Goal: Complete application form

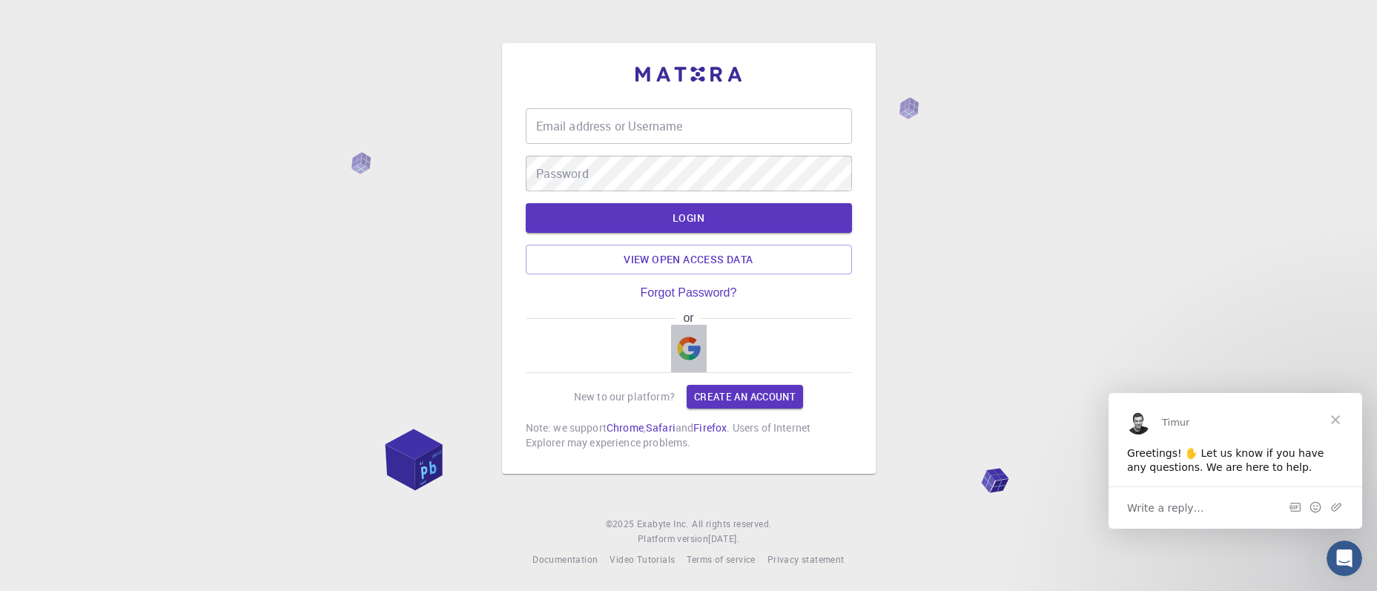
click at [690, 351] on img "button" at bounding box center [689, 349] width 24 height 24
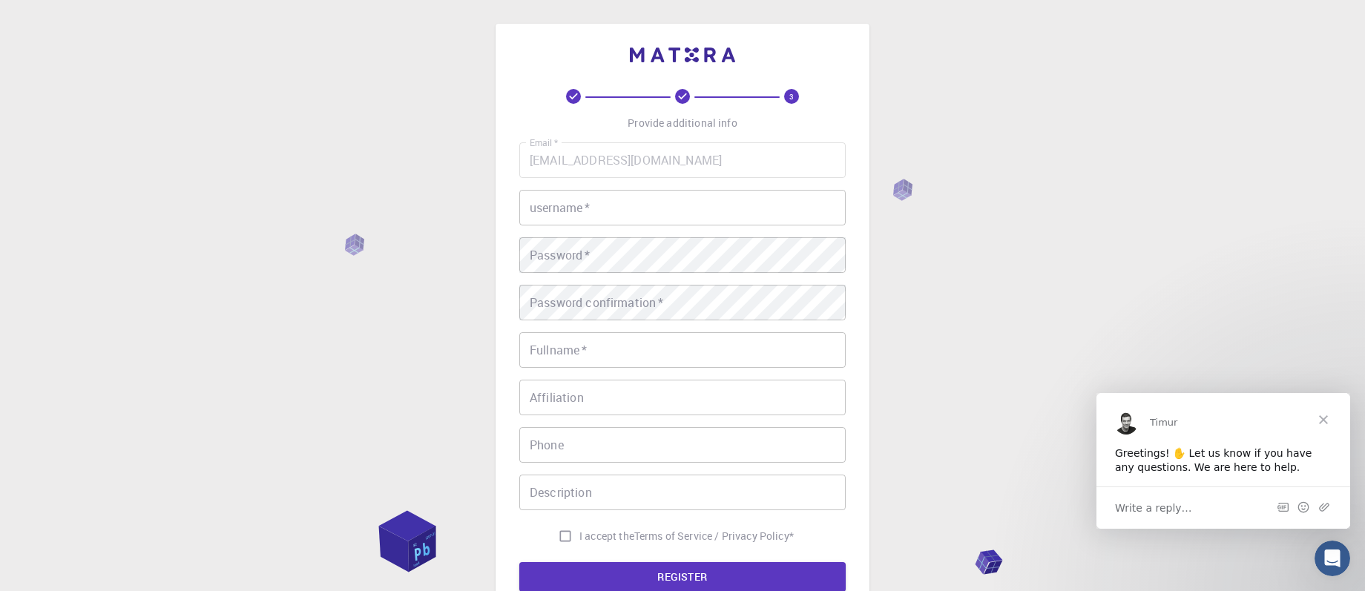
click at [584, 208] on input "username   *" at bounding box center [682, 208] width 326 height 36
type input "iak10"
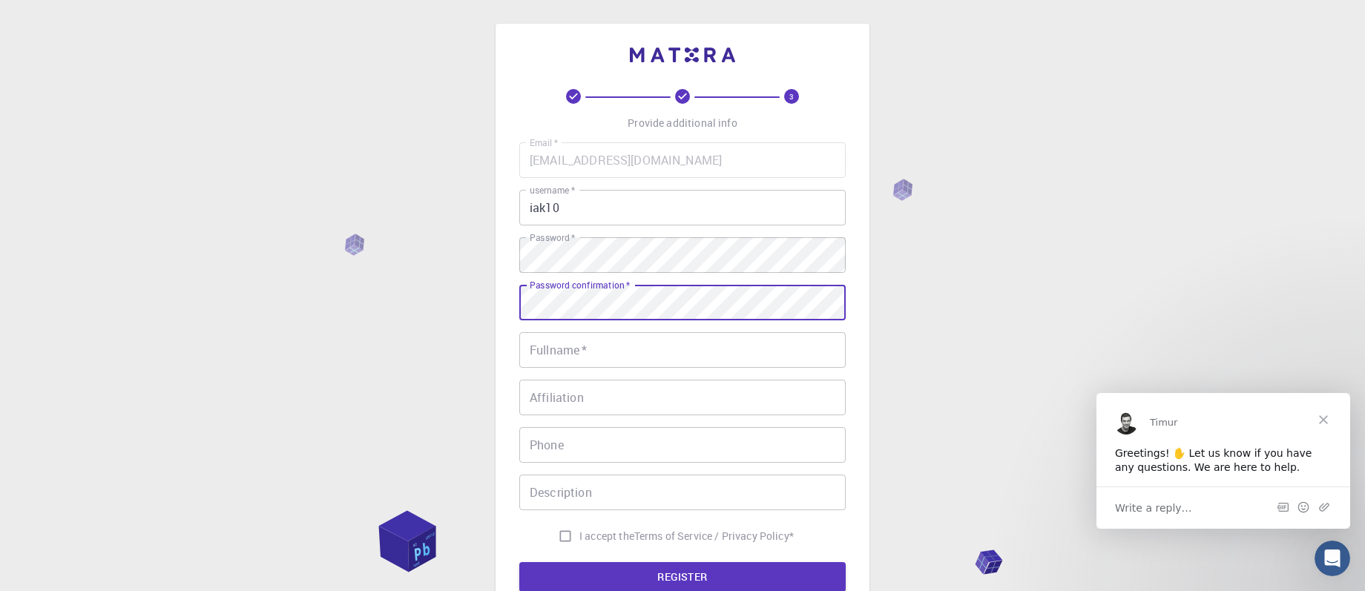
click at [587, 300] on div "Password confirmation   * Password confirmation   *" at bounding box center [682, 303] width 326 height 36
click at [574, 340] on div "Fullname   * Fullname   *" at bounding box center [682, 350] width 326 height 36
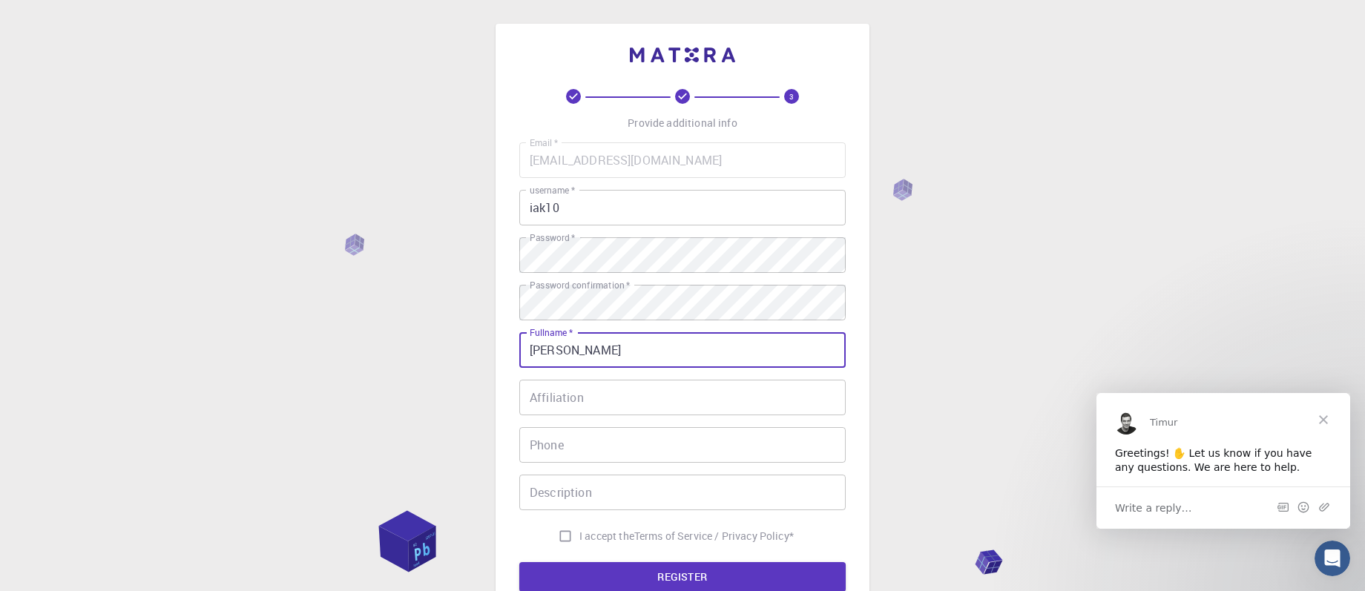
type input "[PERSON_NAME]"
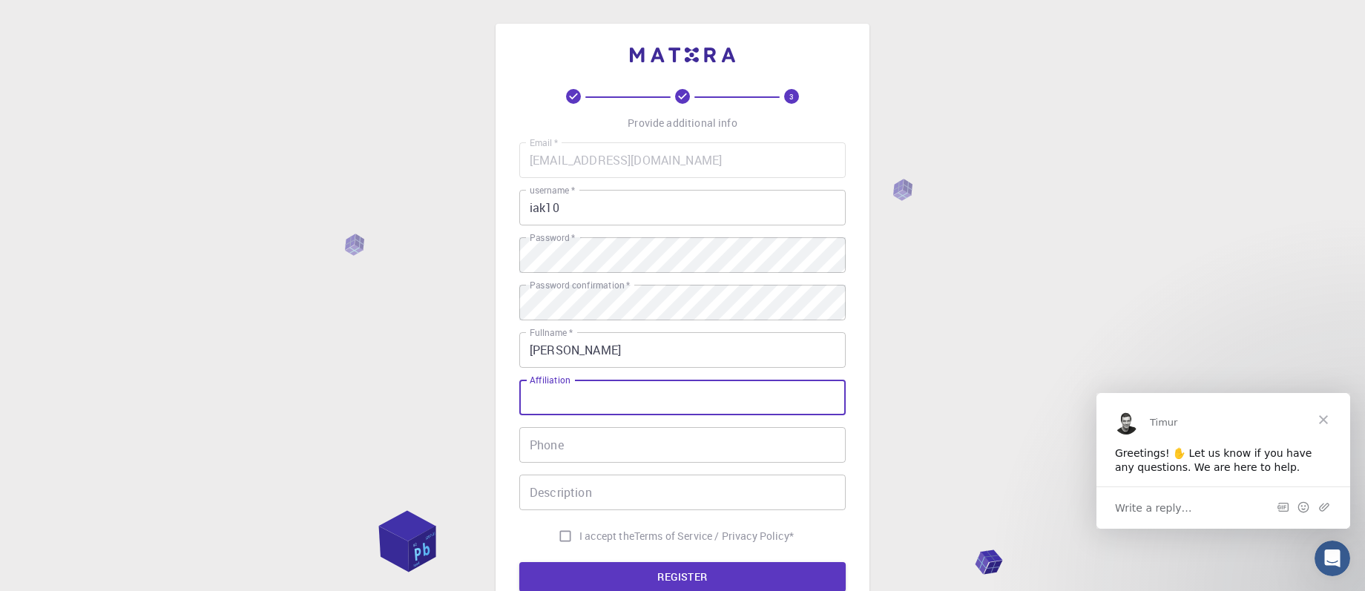
click at [556, 394] on div "Affiliation Affiliation" at bounding box center [682, 398] width 326 height 36
type input "[PERSON_NAME]"
click at [576, 445] on input "Phone" at bounding box center [682, 445] width 326 height 36
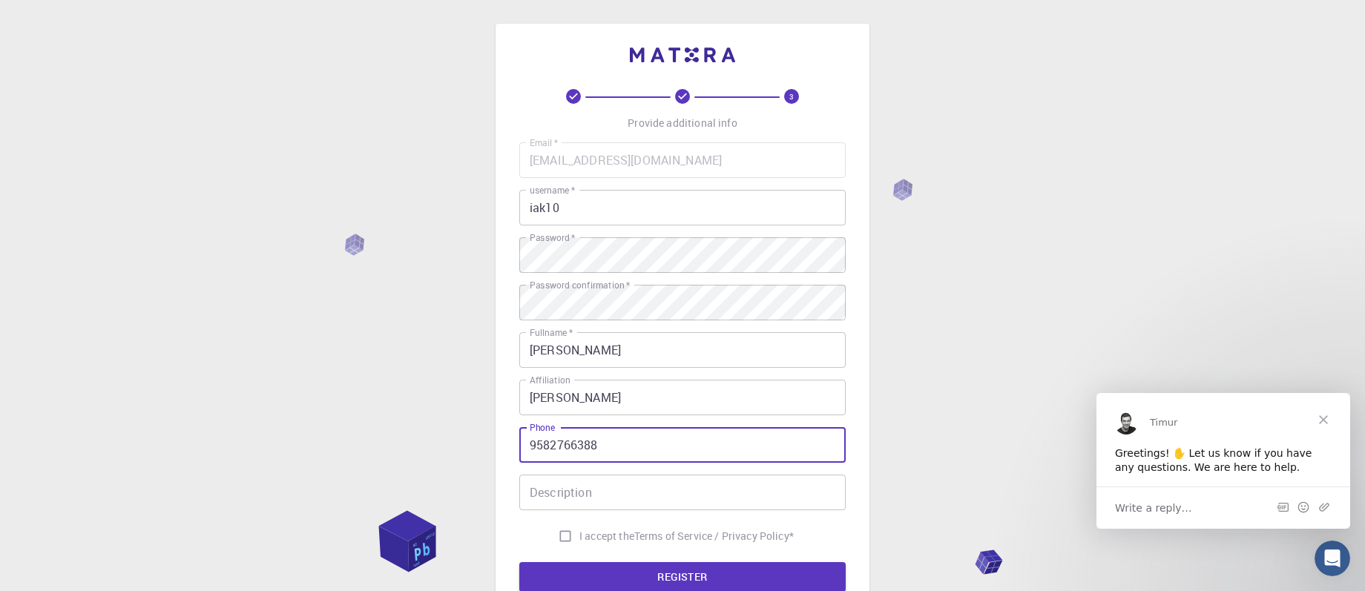
type input "9582766388"
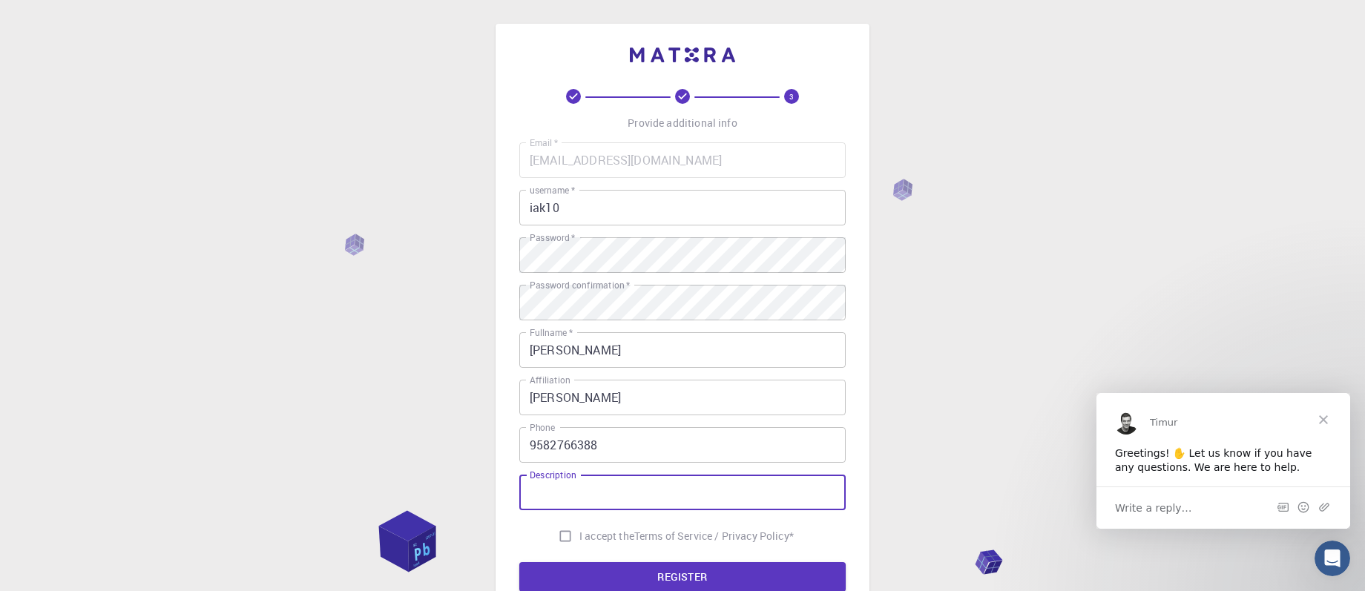
click at [581, 497] on input "Description" at bounding box center [682, 493] width 326 height 36
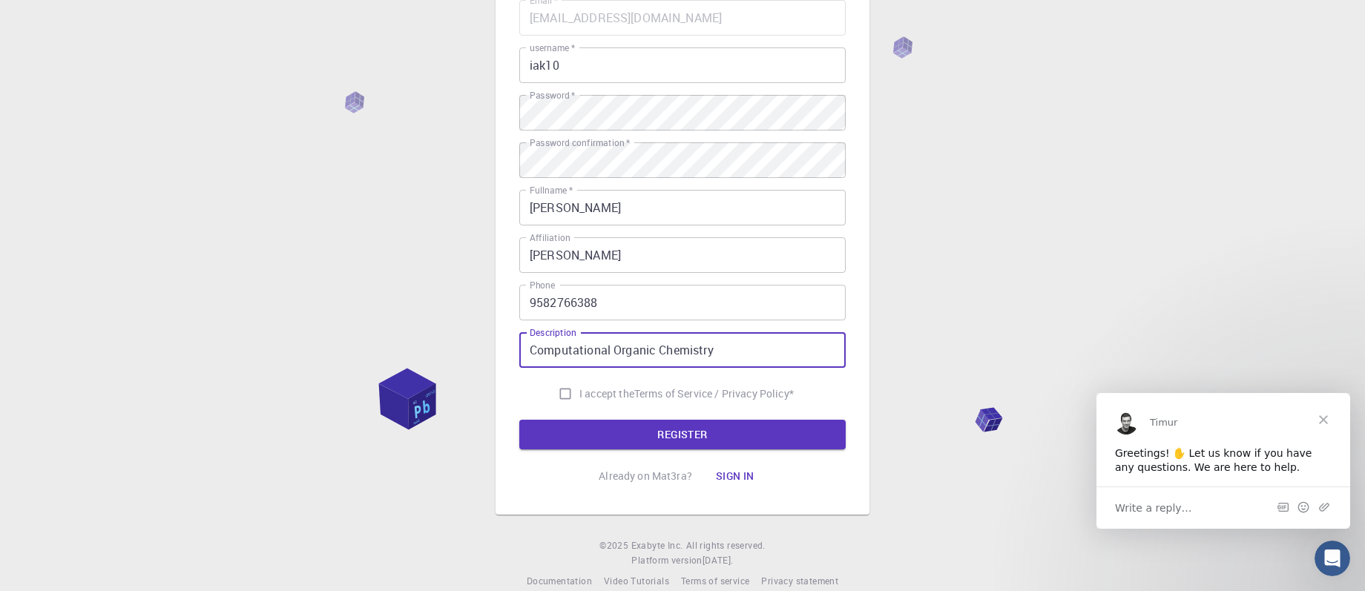
scroll to position [164, 0]
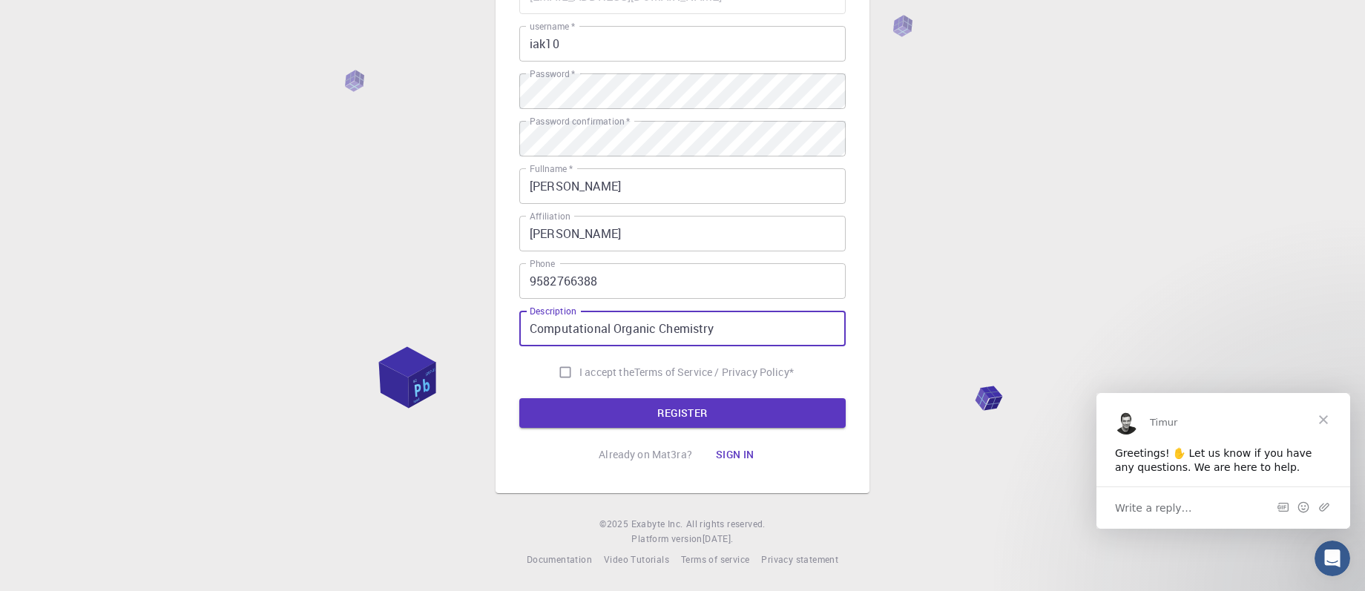
type input "Computational Organic Chemistry"
click at [564, 377] on input "I accept the Terms of Service / Privacy Policy *" at bounding box center [565, 372] width 28 height 28
checkbox input "true"
click at [658, 414] on button "REGISTER" at bounding box center [682, 413] width 326 height 30
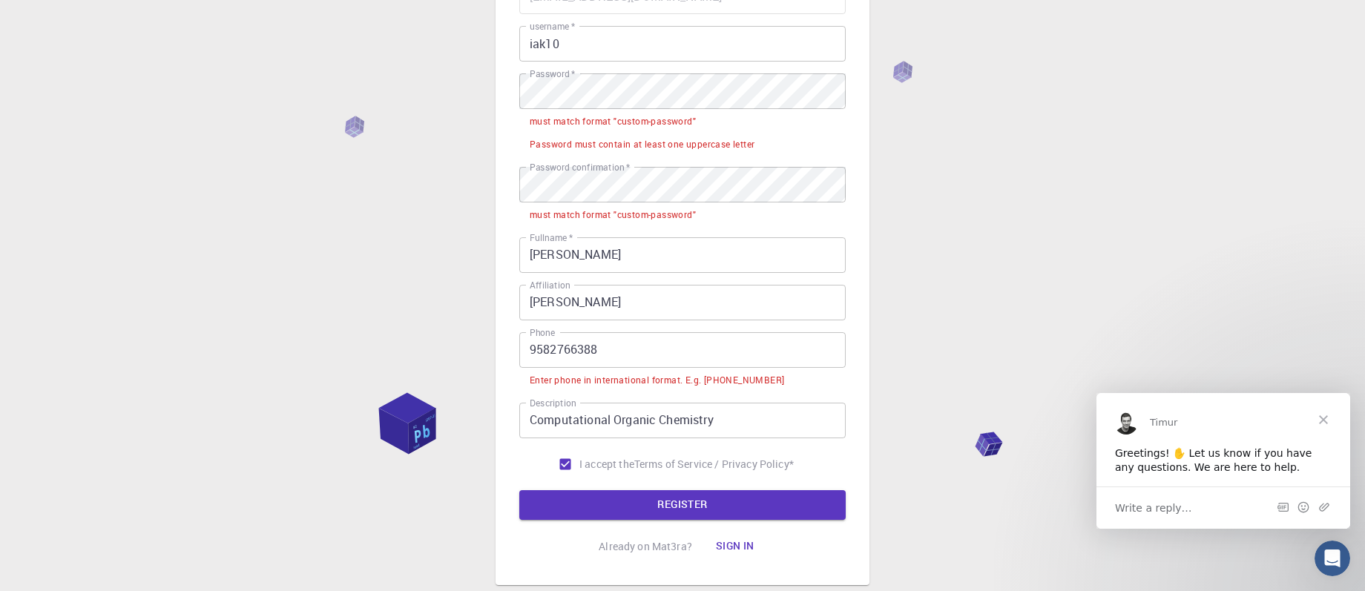
click at [530, 352] on input "9582766388" at bounding box center [682, 350] width 326 height 36
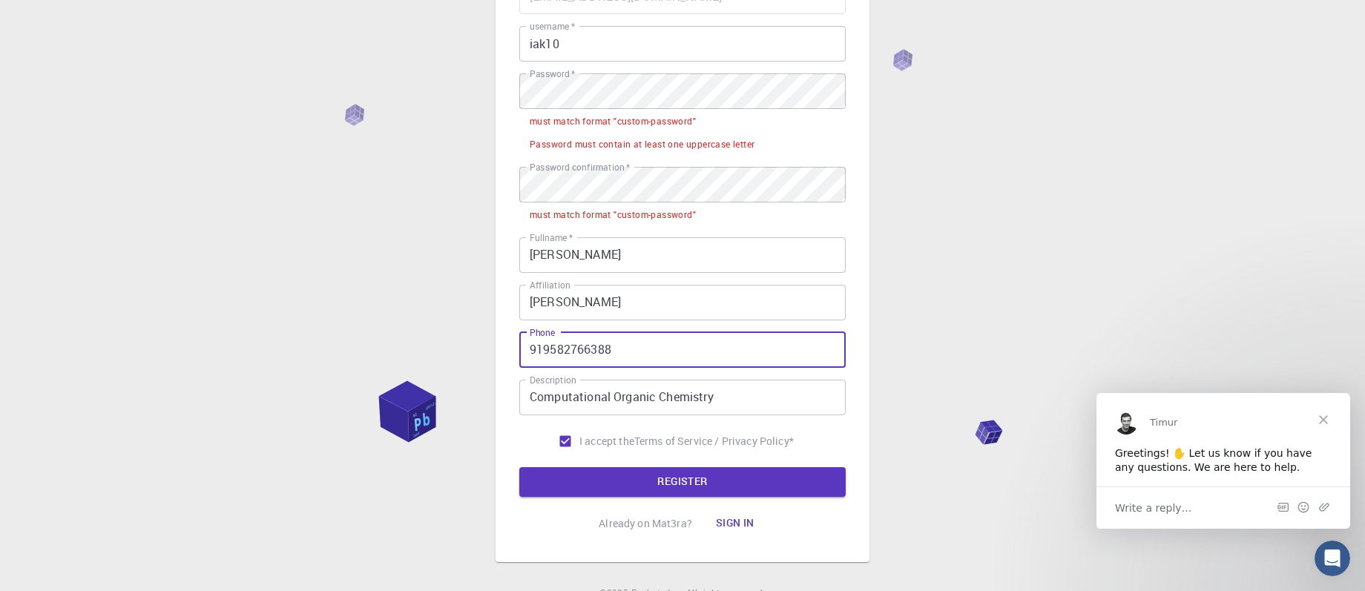
click at [531, 349] on input "919582766388" at bounding box center [682, 350] width 326 height 36
type input "[PHONE_NUMBER]"
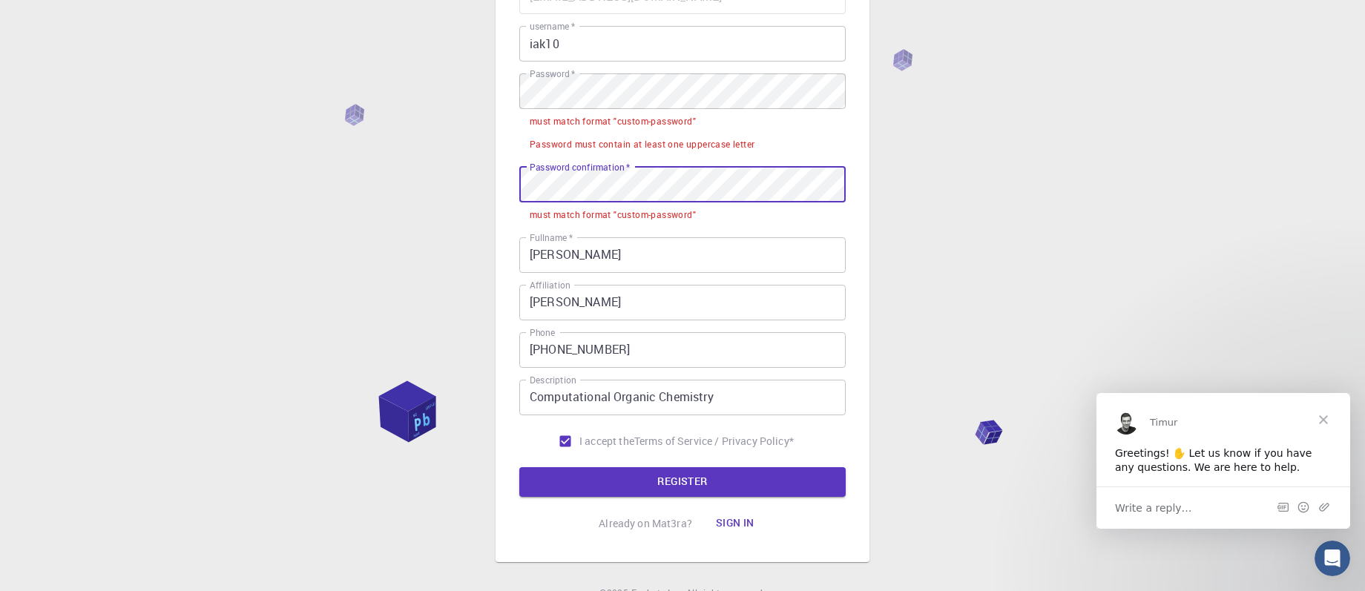
click at [492, 187] on div "3 Provide additional info Email   * [EMAIL_ADDRESS][DOMAIN_NAME] Email   * user…" at bounding box center [682, 247] width 1365 height 823
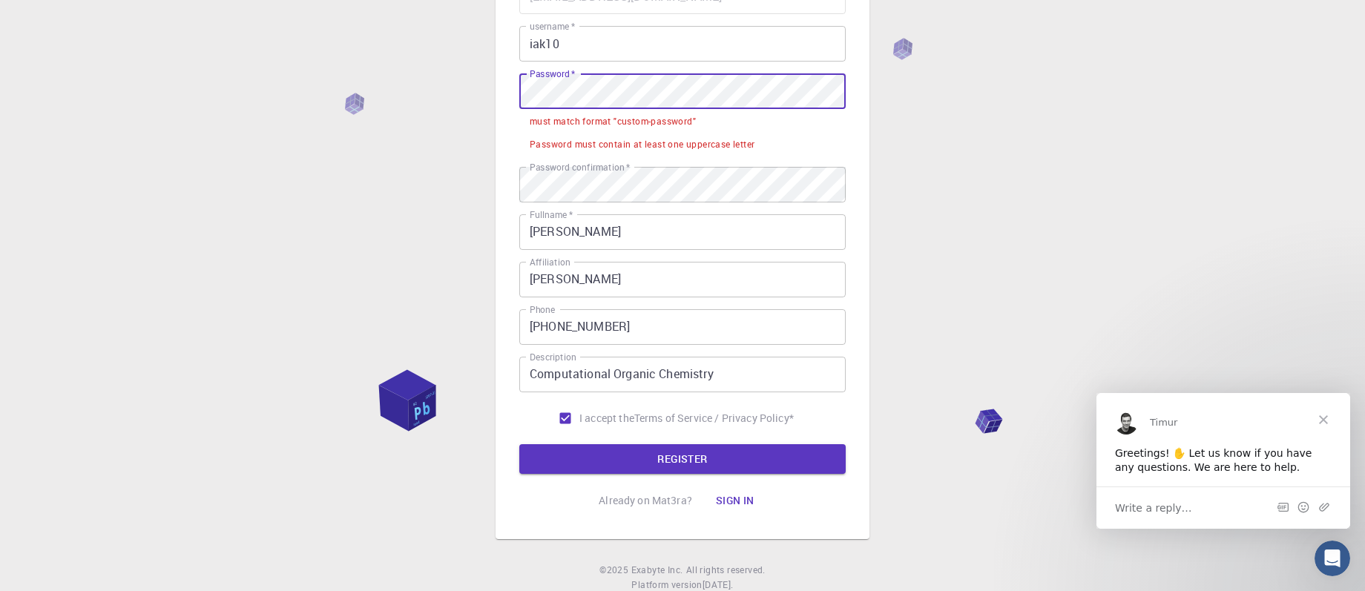
click at [461, 88] on div "3 Provide additional info Email   * [EMAIL_ADDRESS][DOMAIN_NAME] Email   * user…" at bounding box center [682, 236] width 1365 height 801
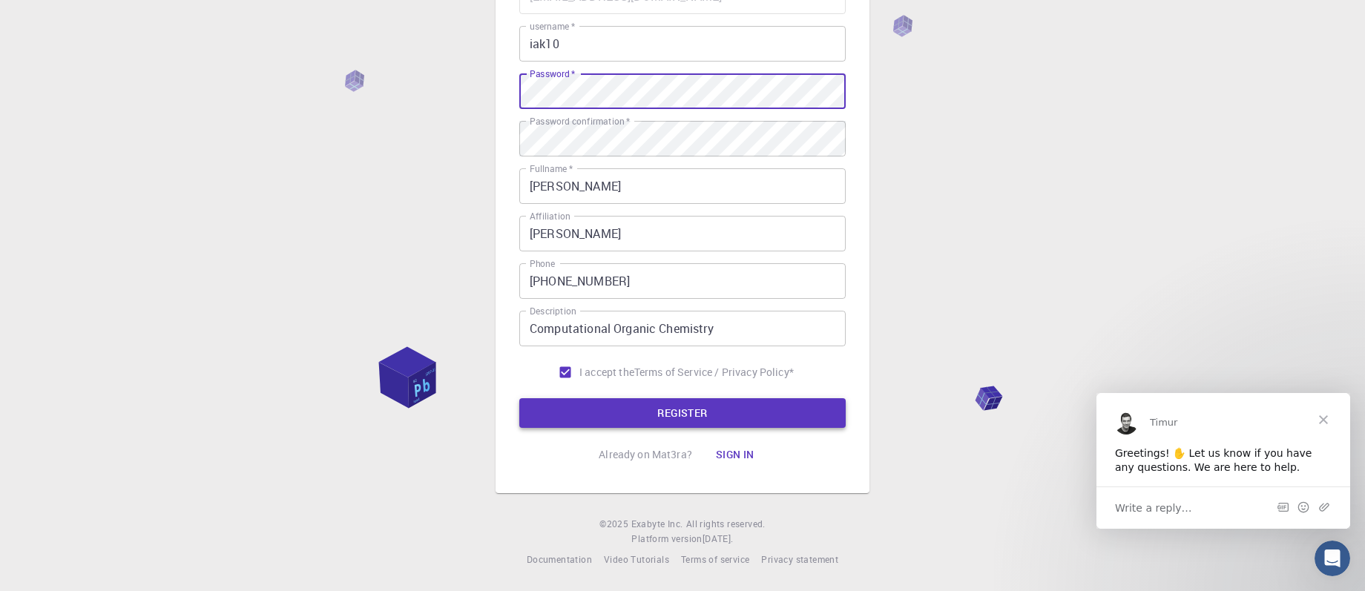
click at [673, 423] on button "REGISTER" at bounding box center [682, 413] width 326 height 30
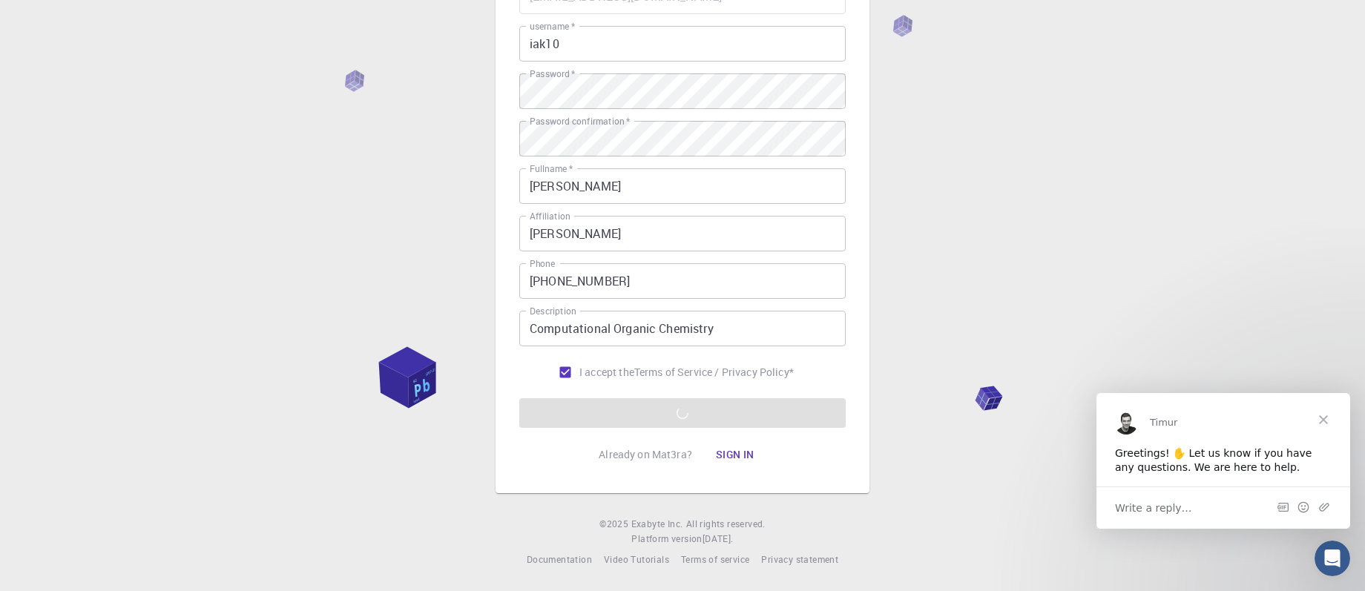
click at [1325, 417] on span "Close" at bounding box center [1322, 418] width 53 height 53
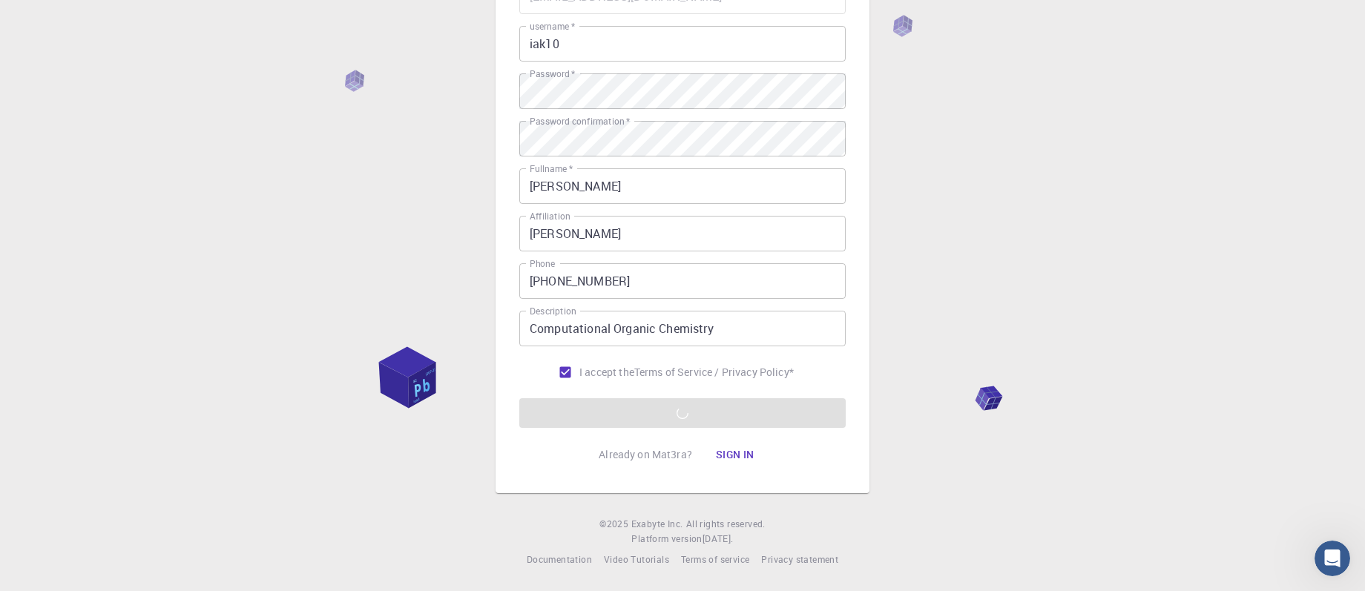
click at [987, 401] on div "3 Provide additional info Email   * [EMAIL_ADDRESS][DOMAIN_NAME] Email   * user…" at bounding box center [682, 213] width 1365 height 755
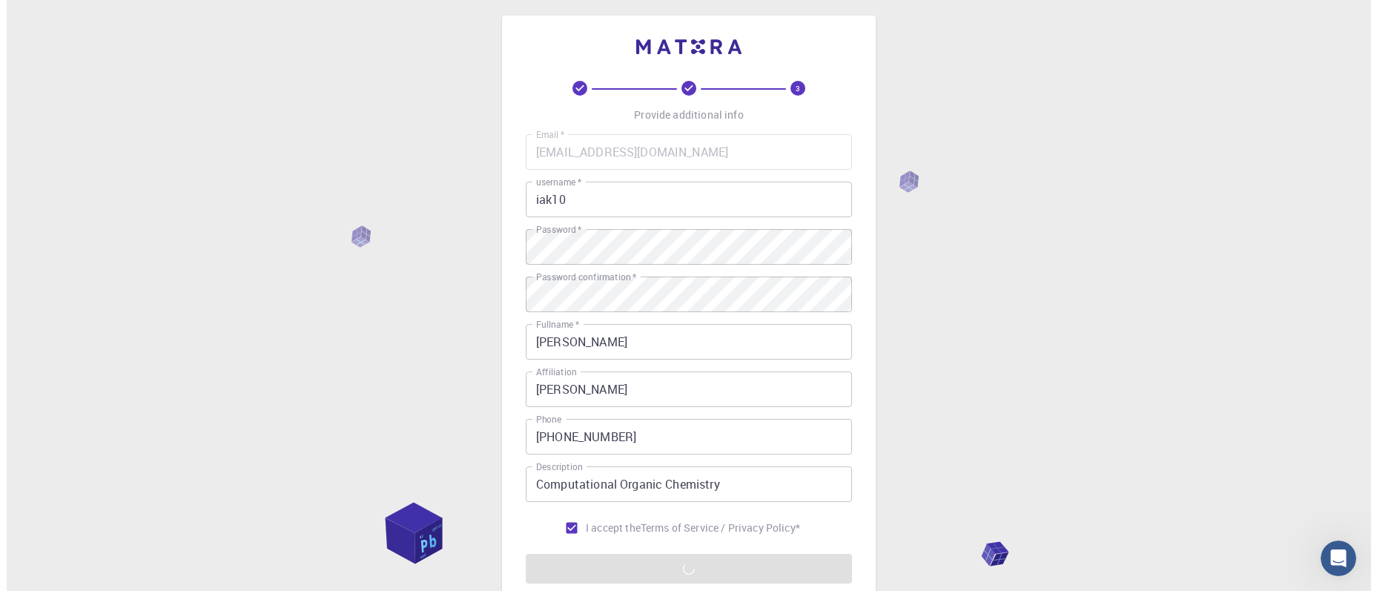
scroll to position [0, 0]
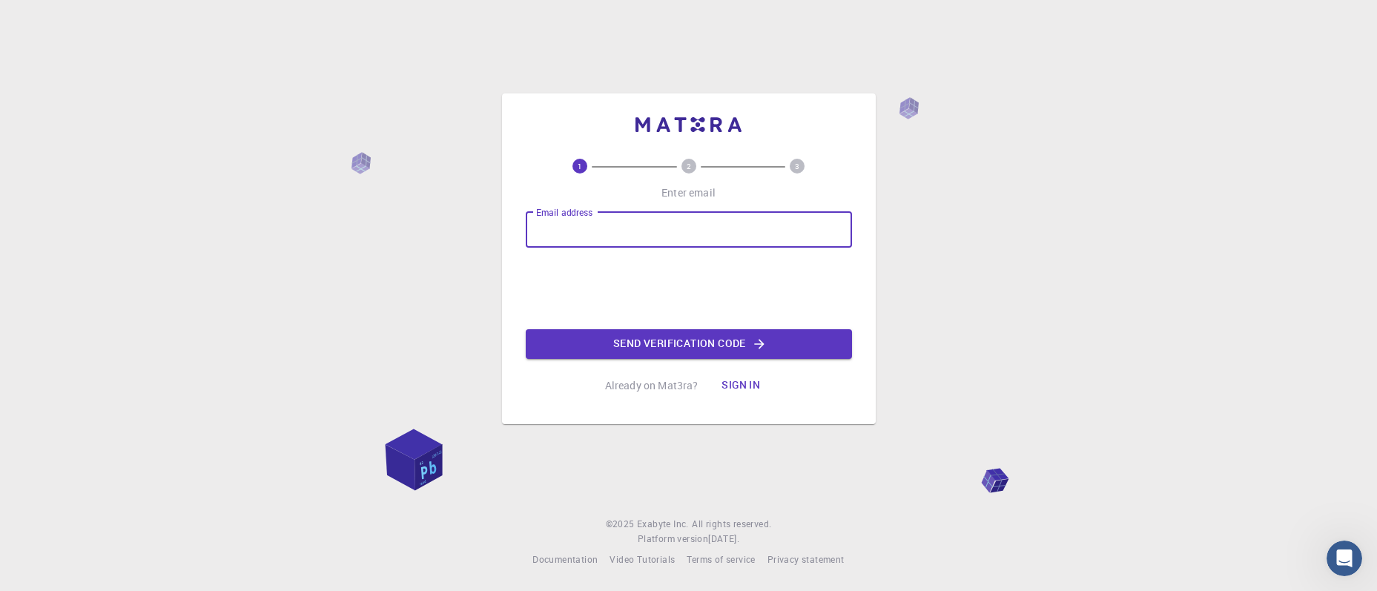
click at [574, 230] on input "Email address" at bounding box center [689, 230] width 326 height 36
type input "[EMAIL_ADDRESS][DOMAIN_NAME]"
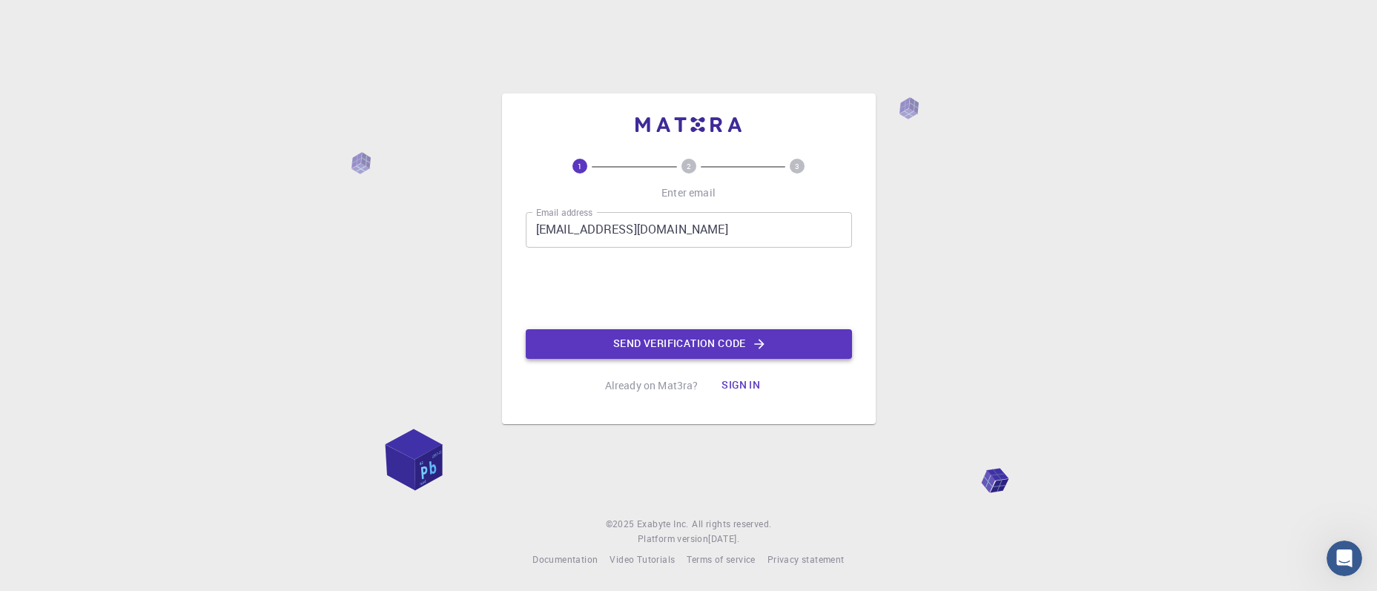
click at [703, 343] on button "Send verification code" at bounding box center [689, 344] width 326 height 30
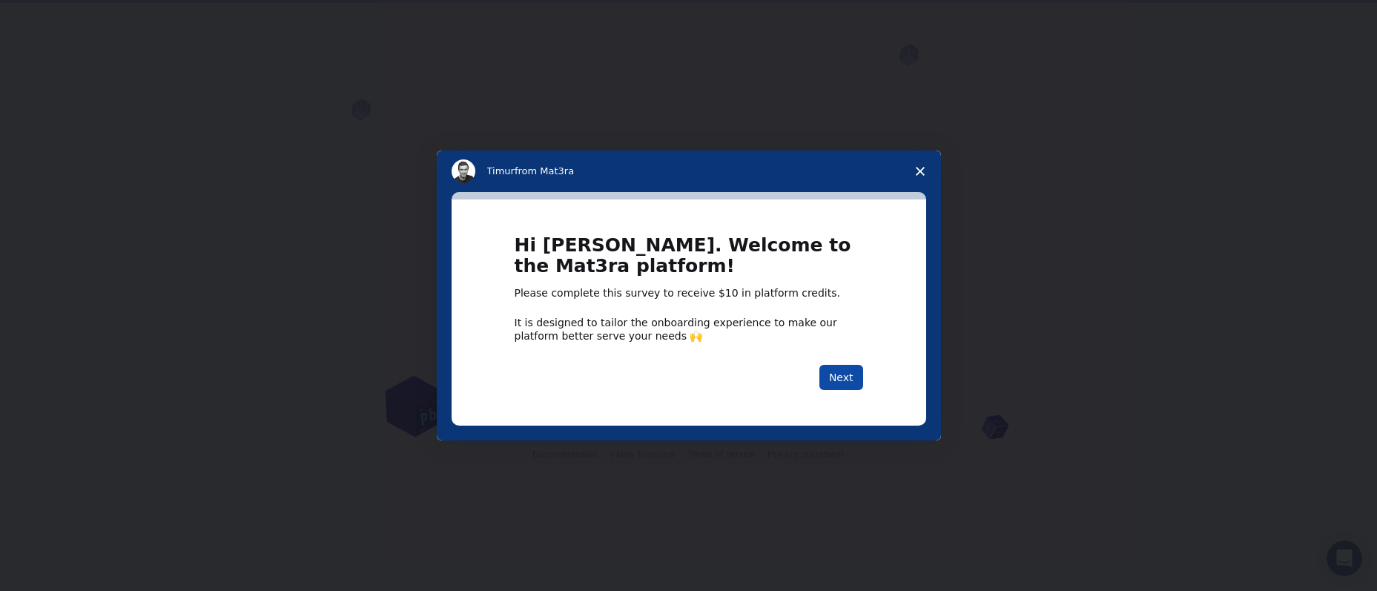
click at [852, 377] on button "Next" at bounding box center [842, 377] width 44 height 25
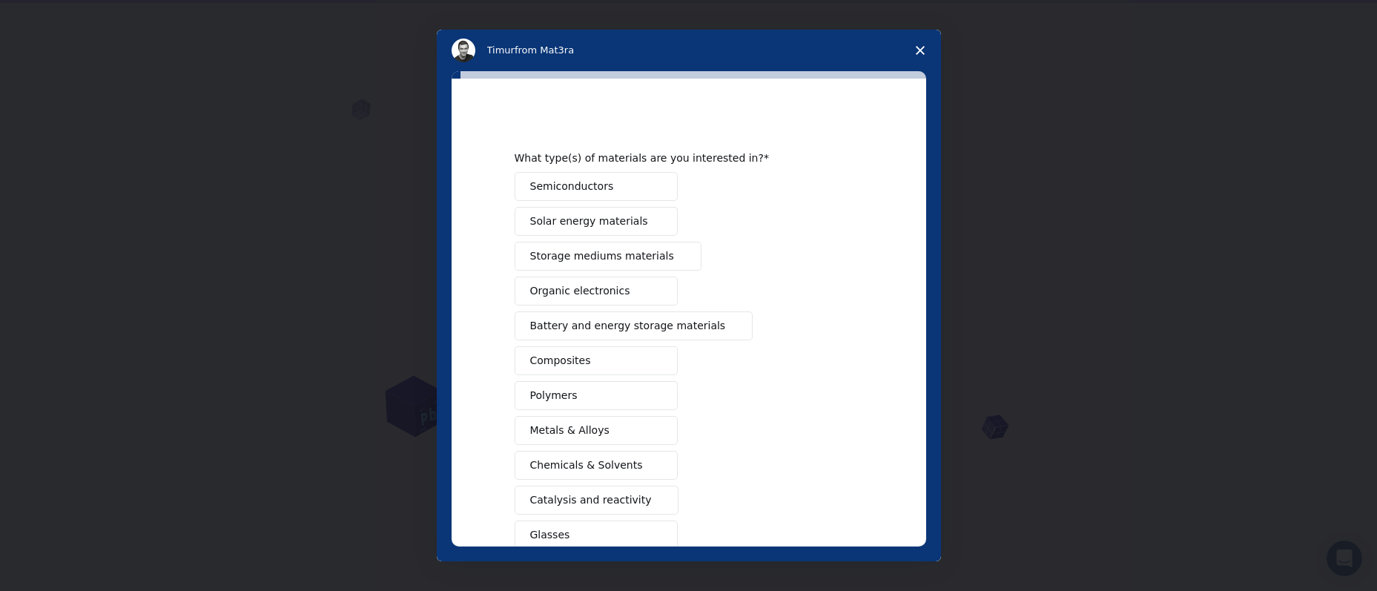
scroll to position [74, 0]
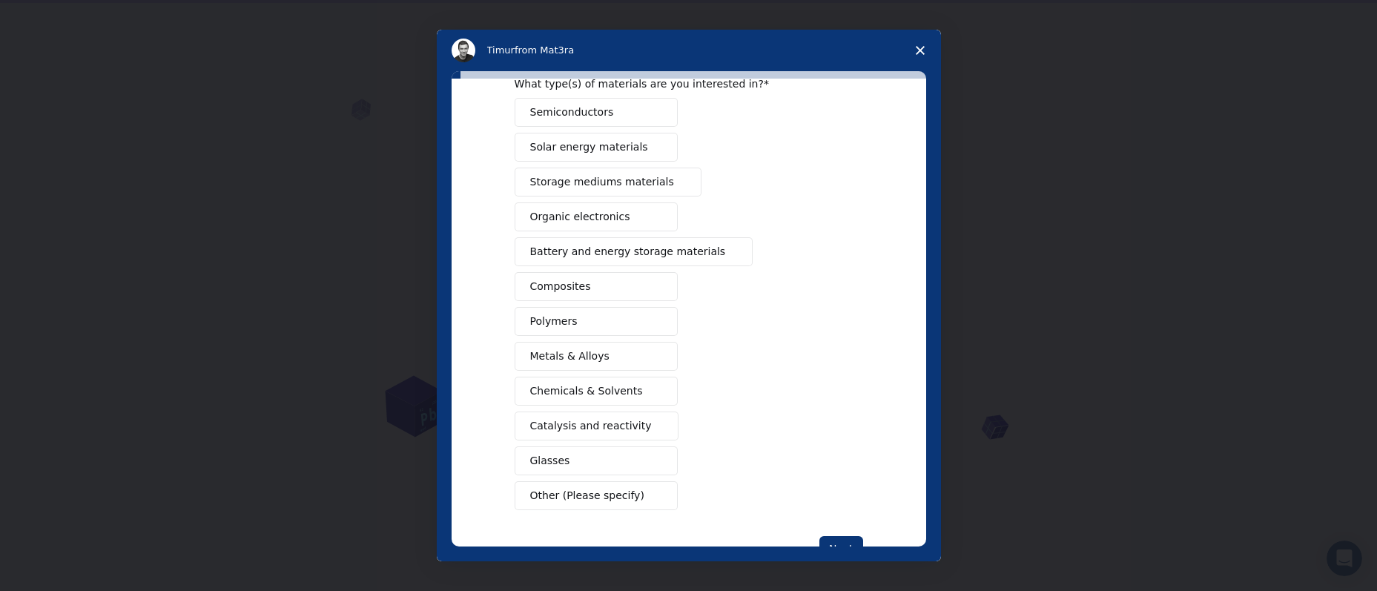
click at [575, 426] on span "Catalysis and reactivity" at bounding box center [591, 426] width 122 height 16
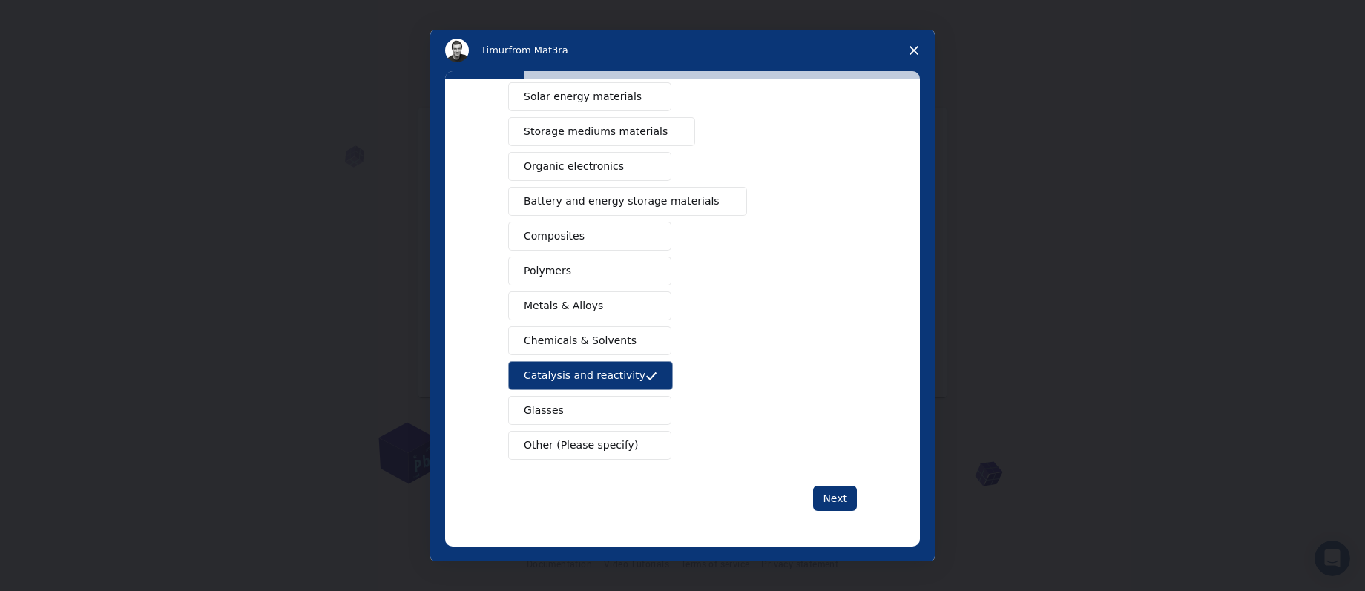
scroll to position [21, 0]
click at [829, 498] on button "Next" at bounding box center [835, 498] width 44 height 25
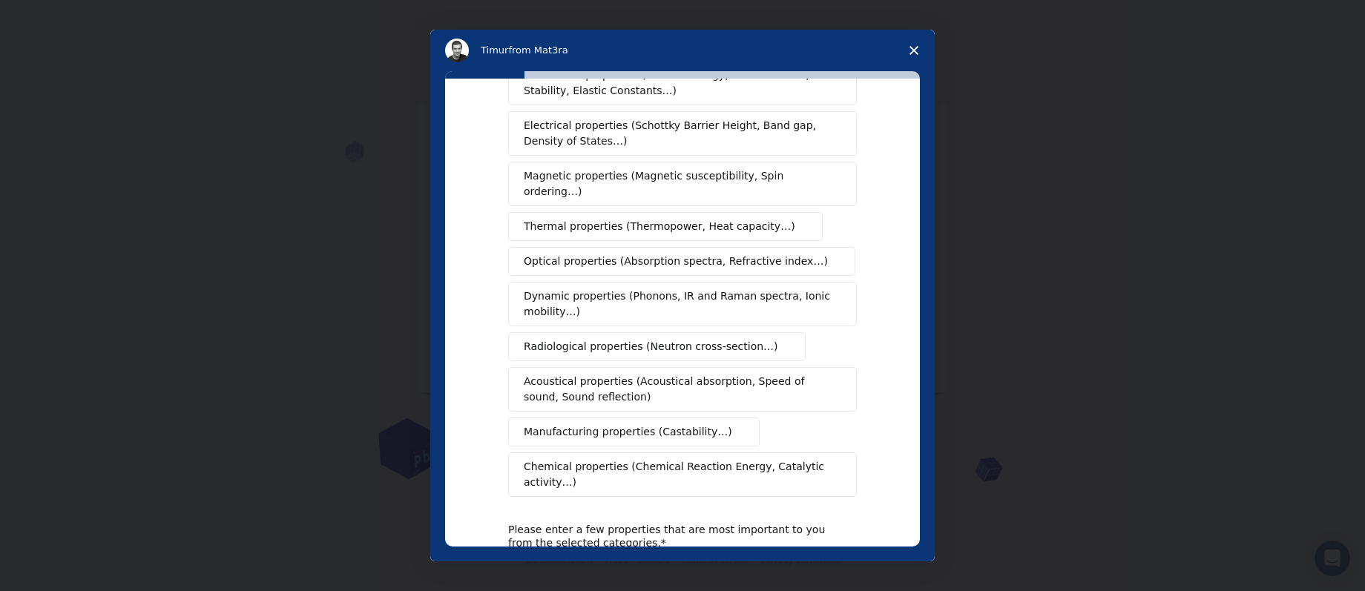
scroll to position [148, 0]
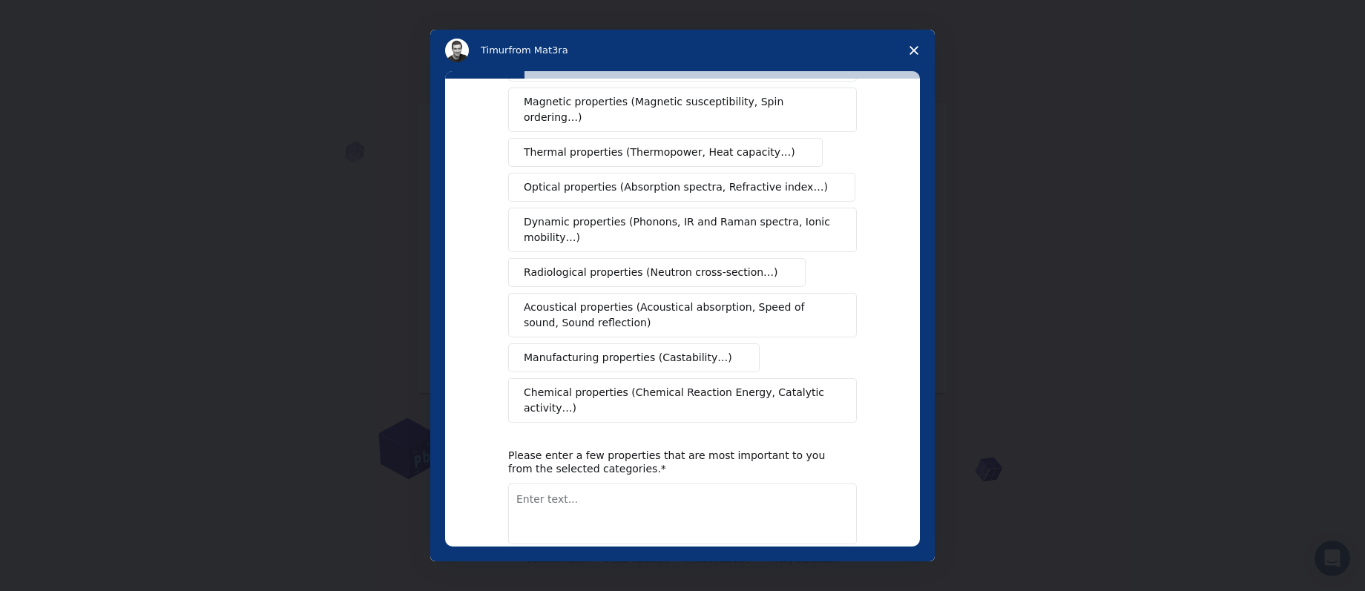
click at [679, 385] on span "Chemical properties (Chemical Reaction Energy, Catalytic activity…)" at bounding box center [677, 400] width 307 height 31
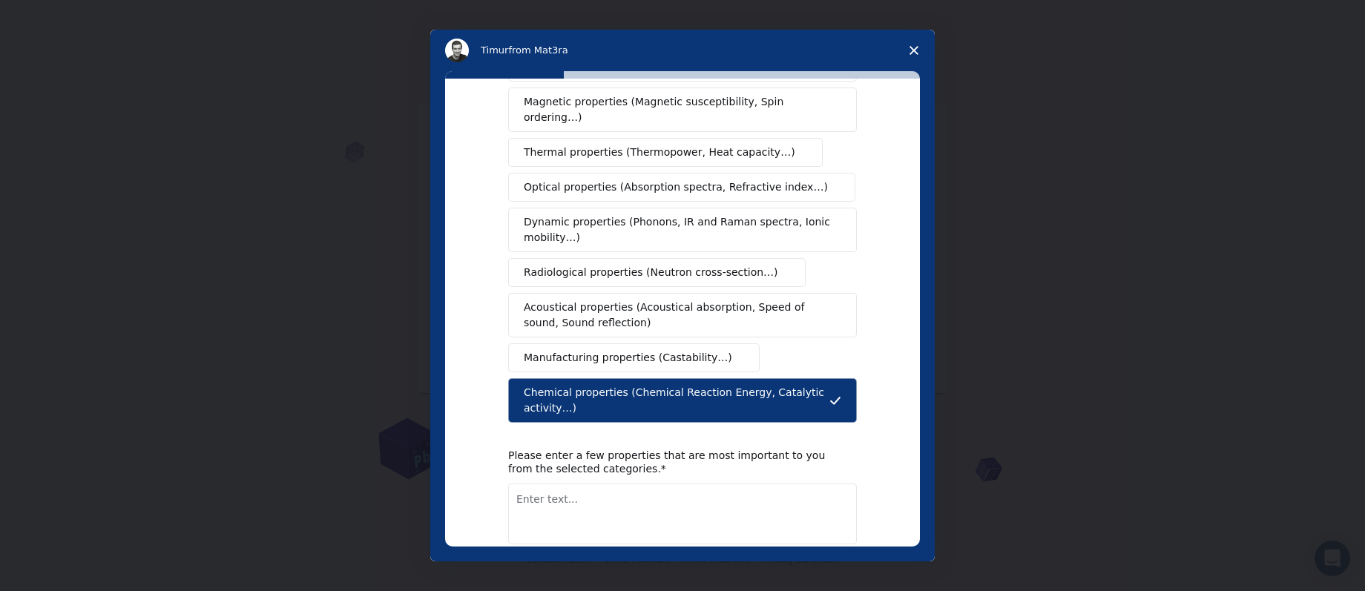
click at [548, 484] on textarea "Enter text..." at bounding box center [682, 514] width 349 height 61
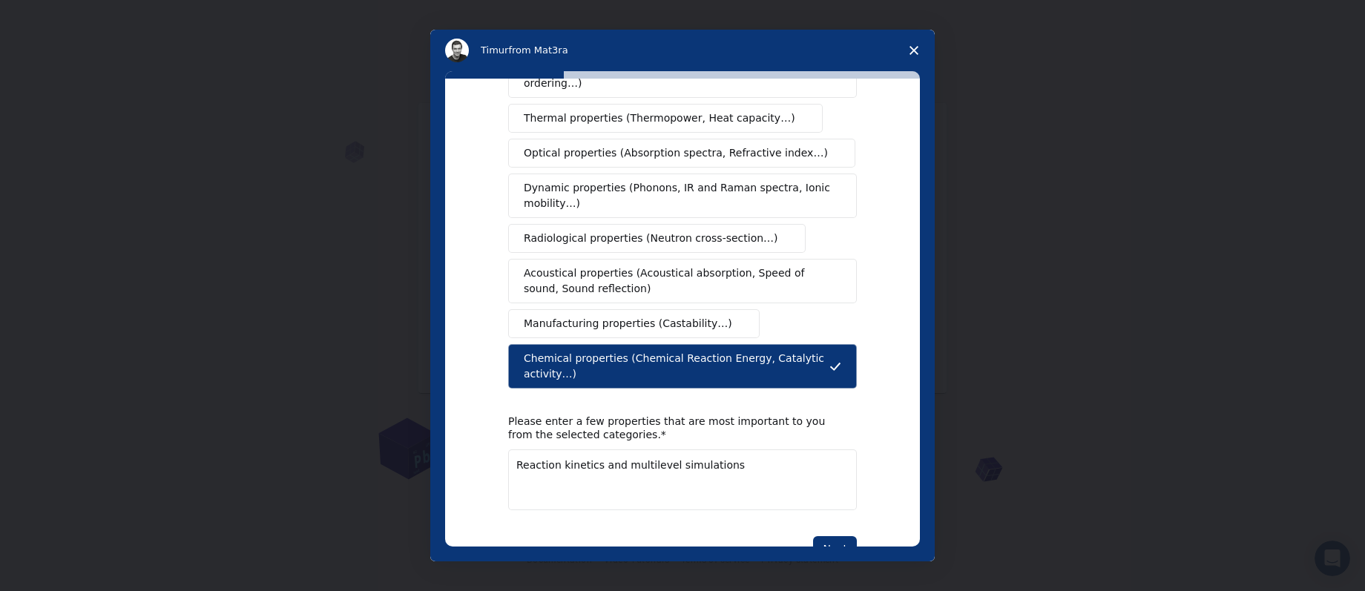
scroll to position [202, 0]
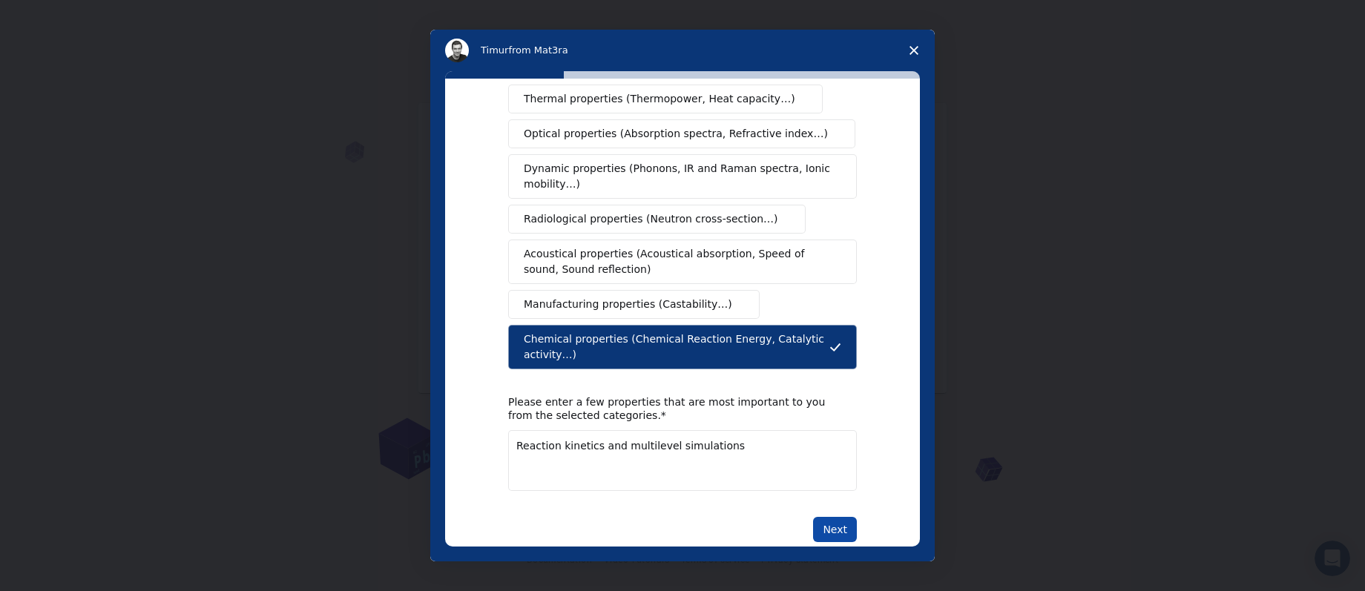
type textarea "Reaction kinetics and multilevel simulations"
click at [842, 517] on button "Next" at bounding box center [835, 529] width 44 height 25
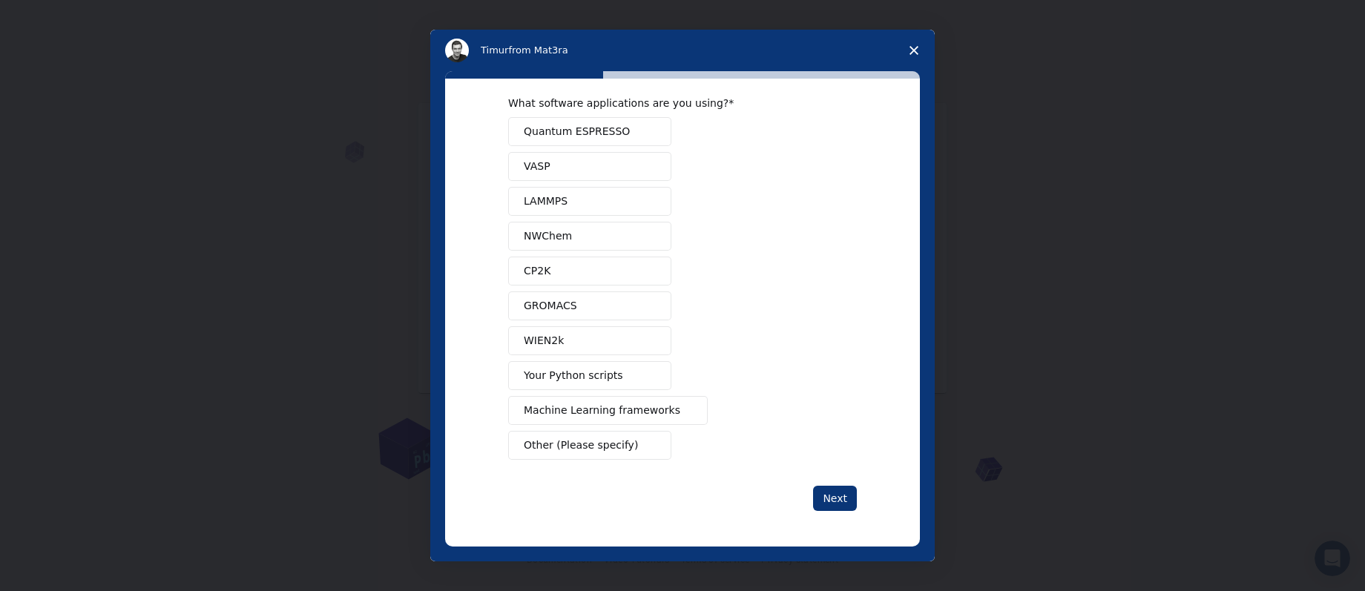
click at [574, 133] on span "Quantum ESPRESSO" at bounding box center [577, 132] width 106 height 16
click at [550, 237] on span "NWChem" at bounding box center [548, 236] width 48 height 16
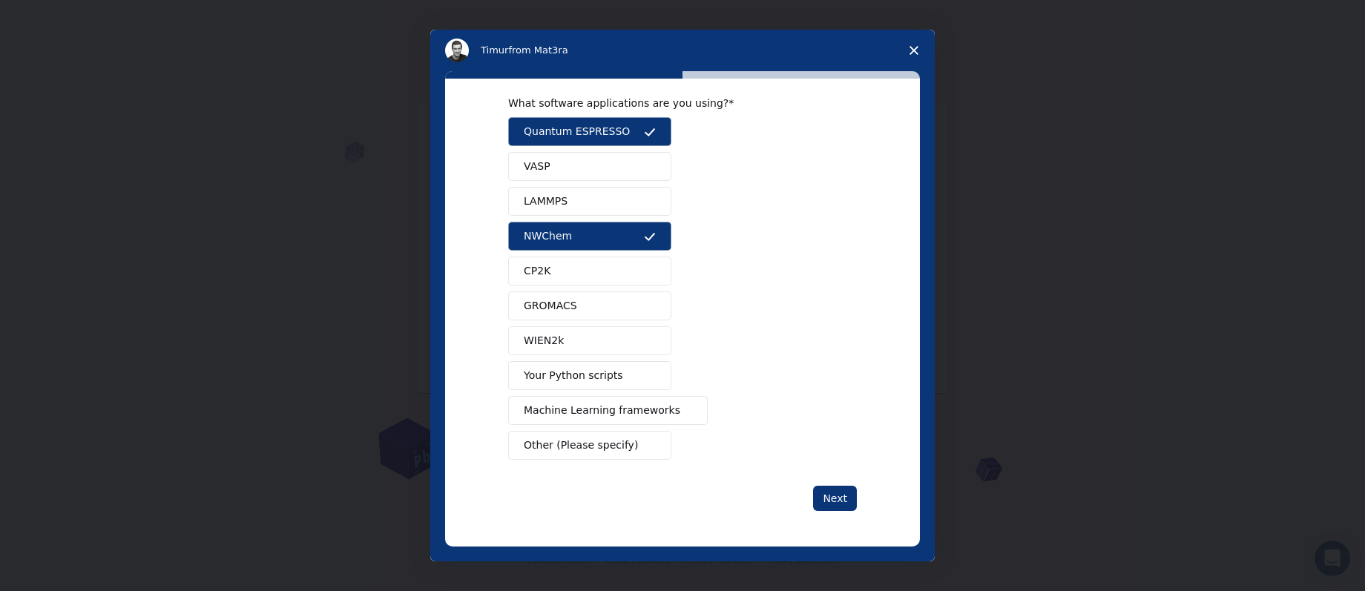
click at [548, 309] on span "GROMACS" at bounding box center [550, 306] width 53 height 16
click at [568, 378] on span "Your Python scripts" at bounding box center [573, 376] width 99 height 16
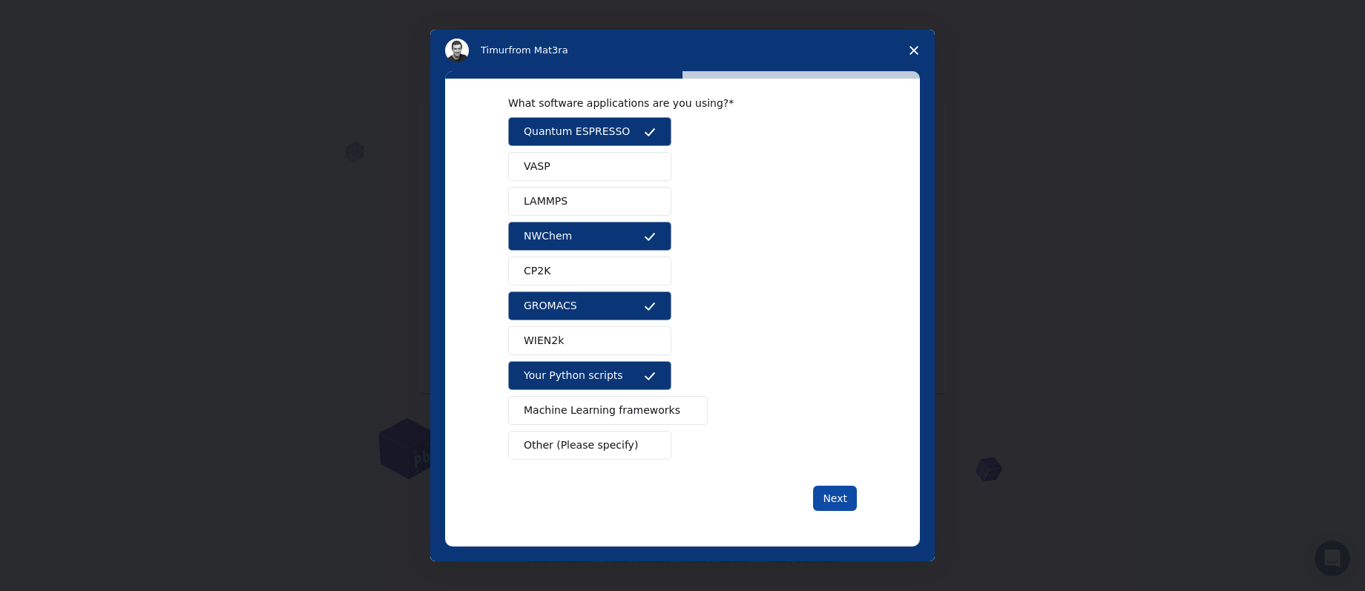
click at [825, 501] on button "Next" at bounding box center [835, 498] width 44 height 25
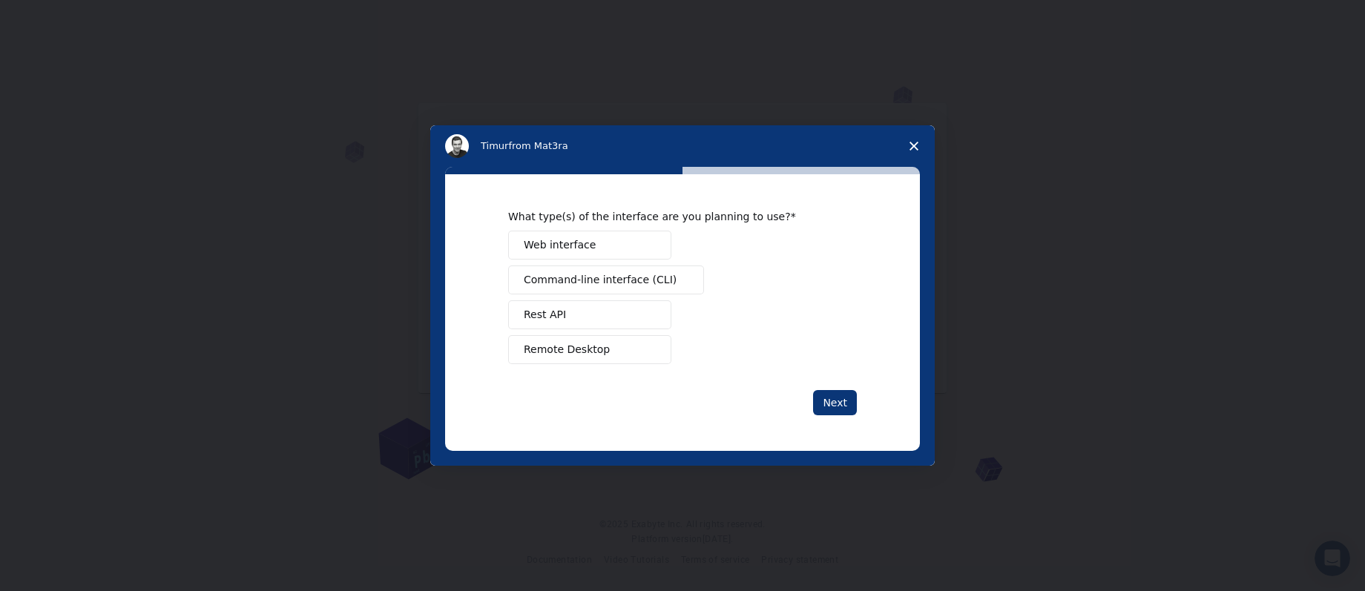
scroll to position [0, 0]
click at [561, 241] on span "Web interface" at bounding box center [560, 245] width 72 height 16
click at [576, 352] on span "Remote Desktop" at bounding box center [567, 350] width 86 height 16
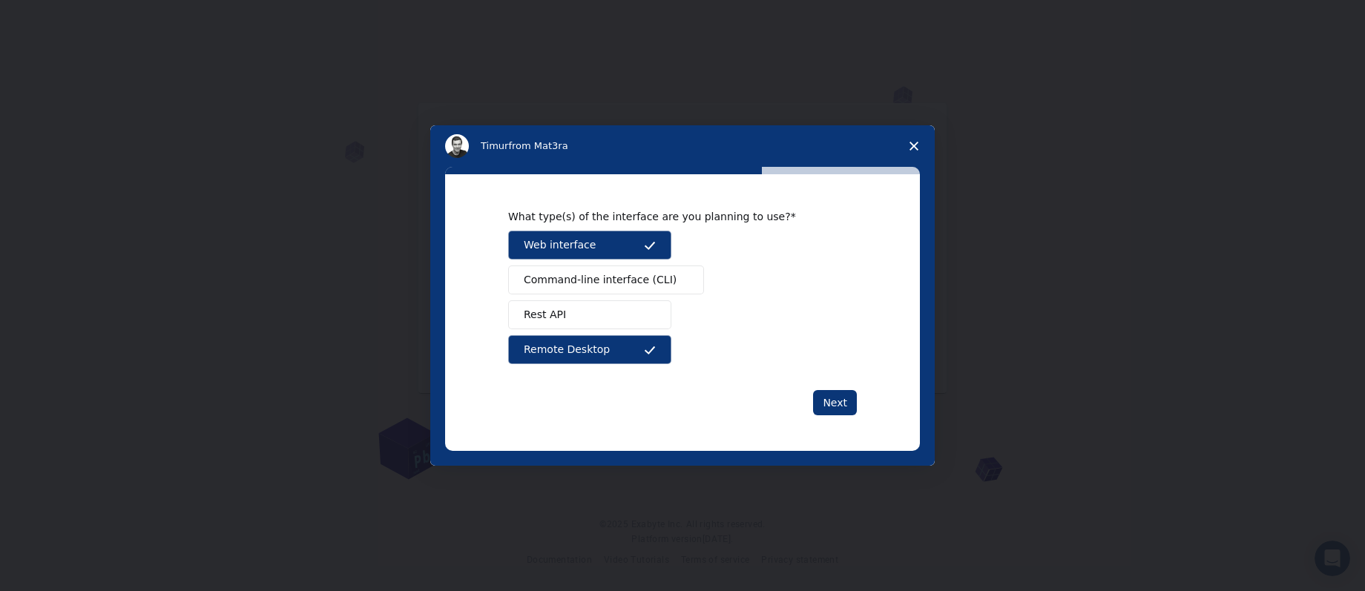
click at [564, 286] on span "Command-line interface (CLI)" at bounding box center [600, 280] width 153 height 16
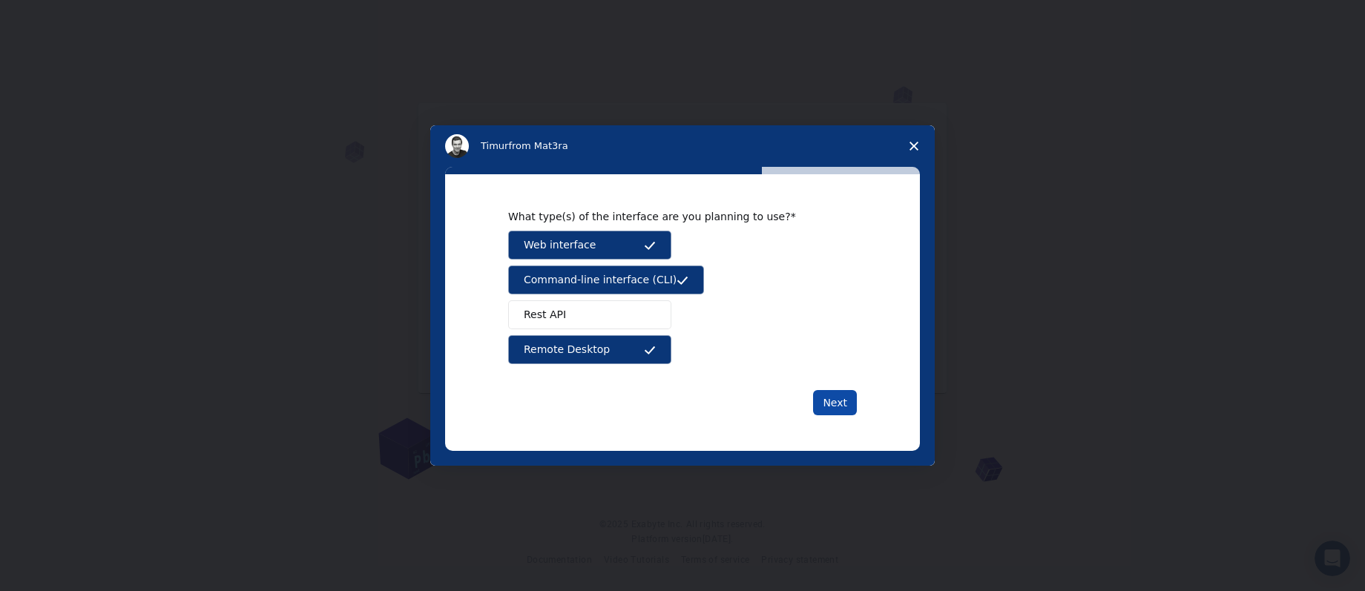
click at [842, 405] on button "Next" at bounding box center [835, 402] width 44 height 25
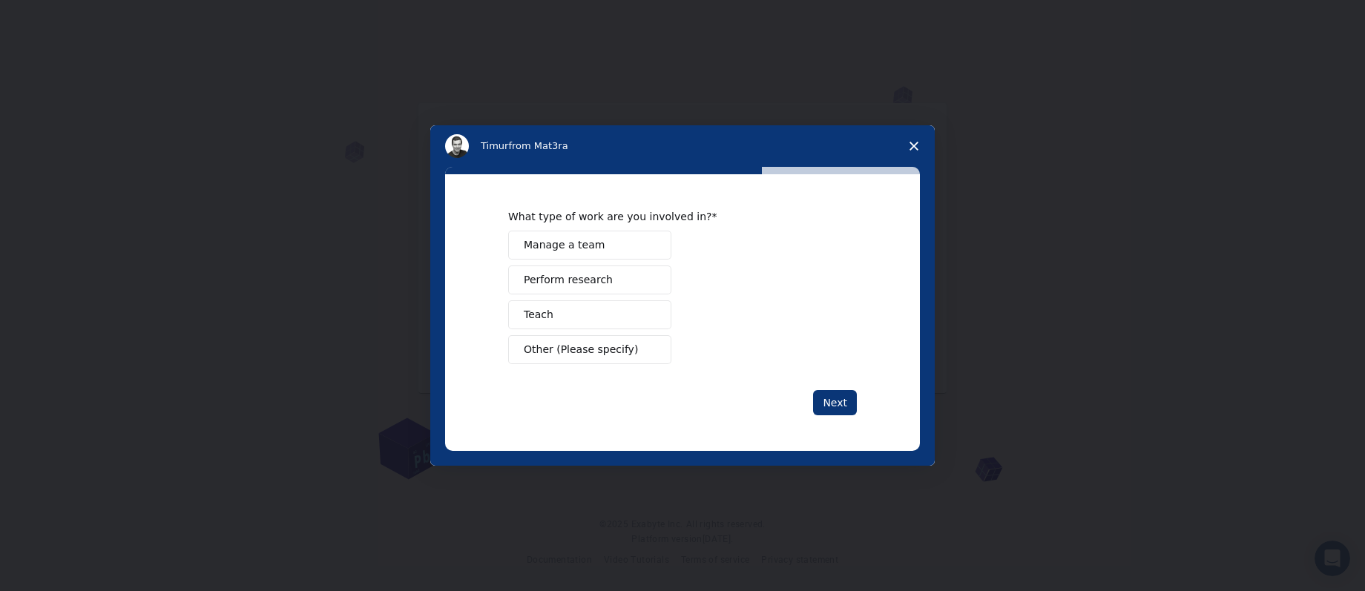
click at [564, 286] on span "Perform research" at bounding box center [568, 280] width 89 height 16
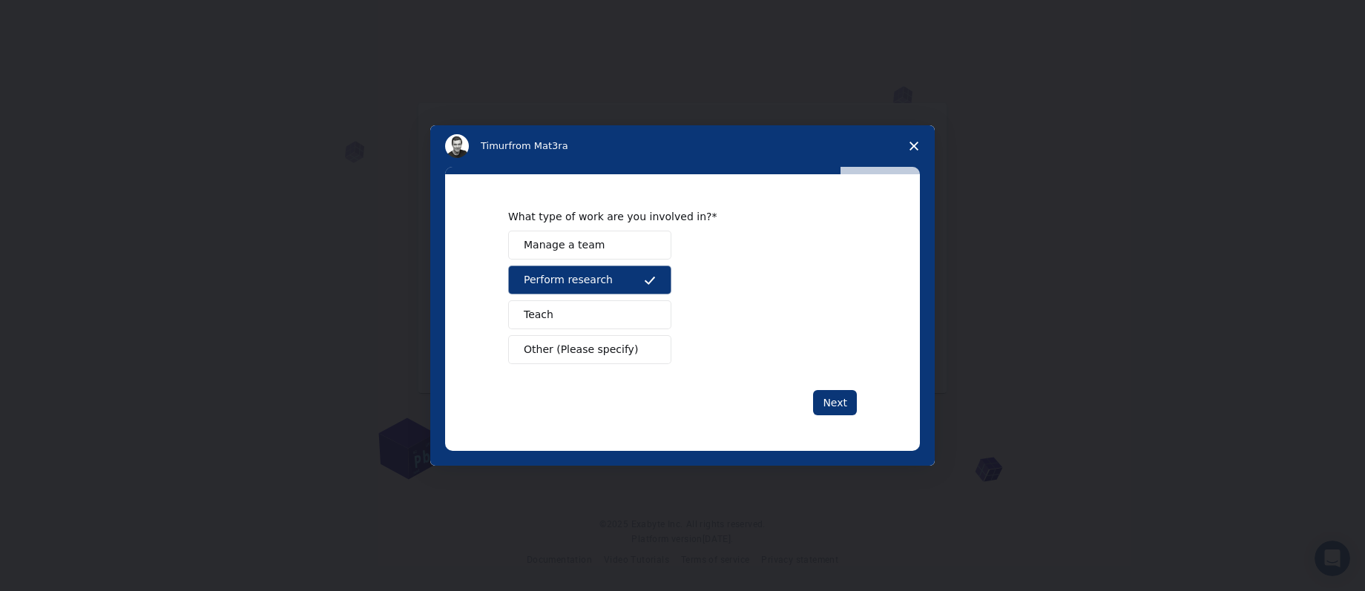
click at [561, 329] on button "Teach" at bounding box center [589, 314] width 163 height 29
click at [843, 406] on button "Next" at bounding box center [835, 402] width 44 height 25
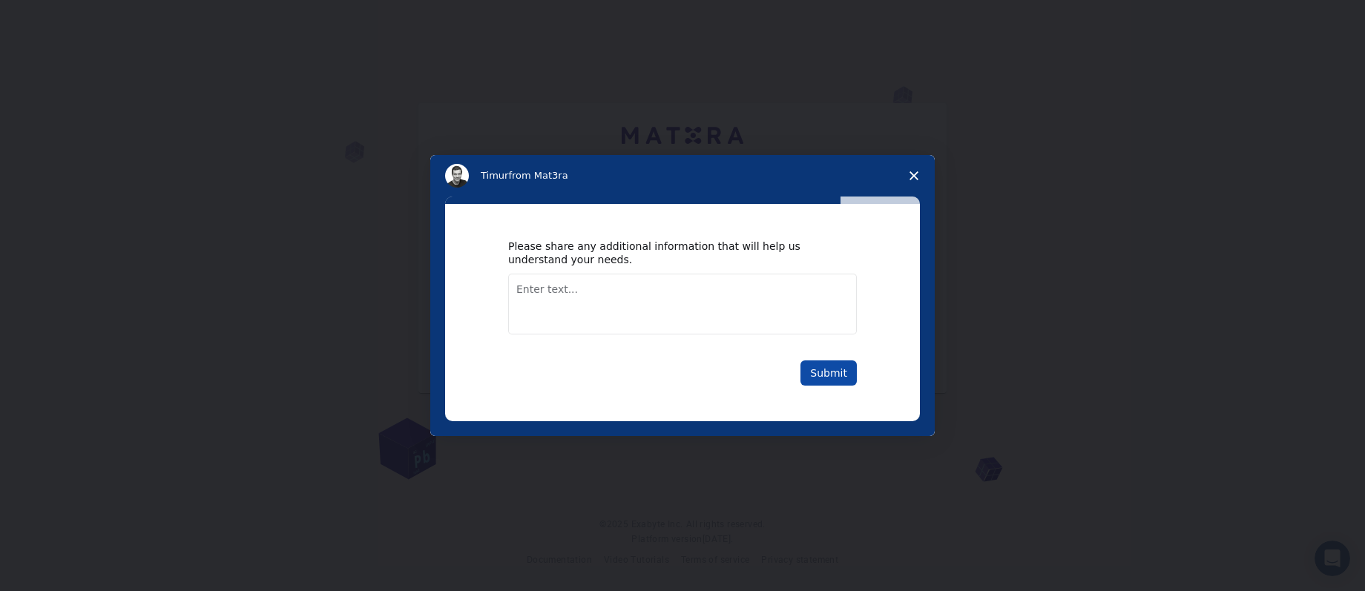
click at [834, 377] on button "Submit" at bounding box center [828, 372] width 56 height 25
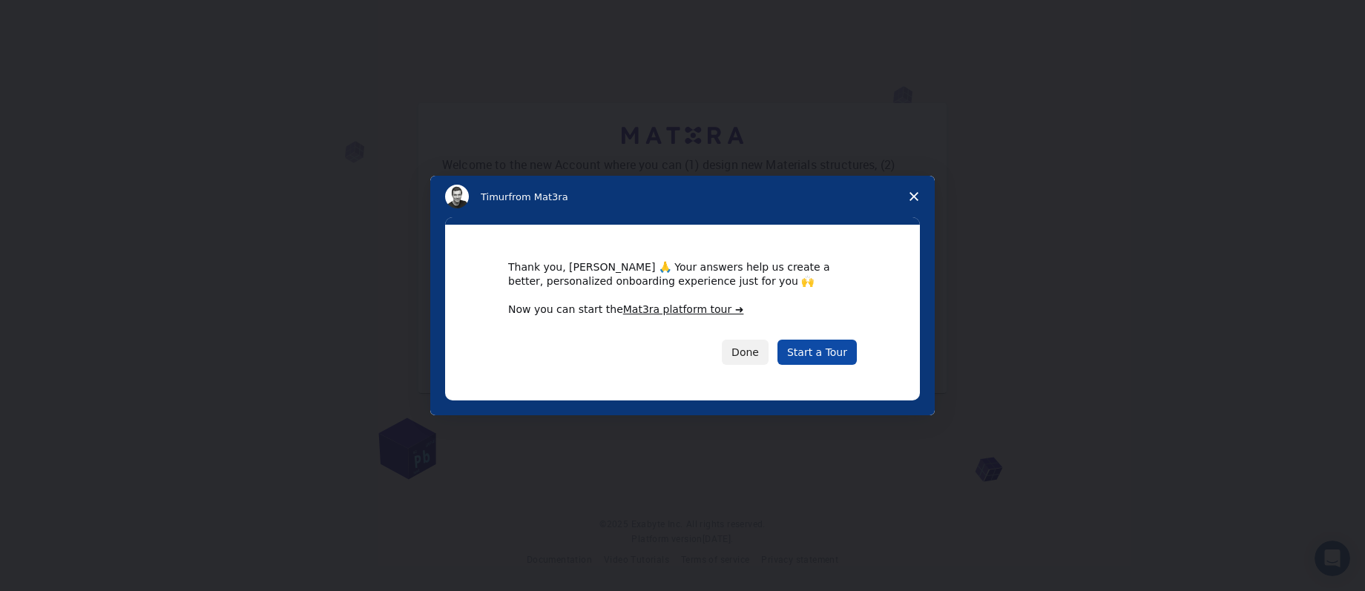
click at [817, 354] on link "Start a Tour" at bounding box center [816, 352] width 79 height 25
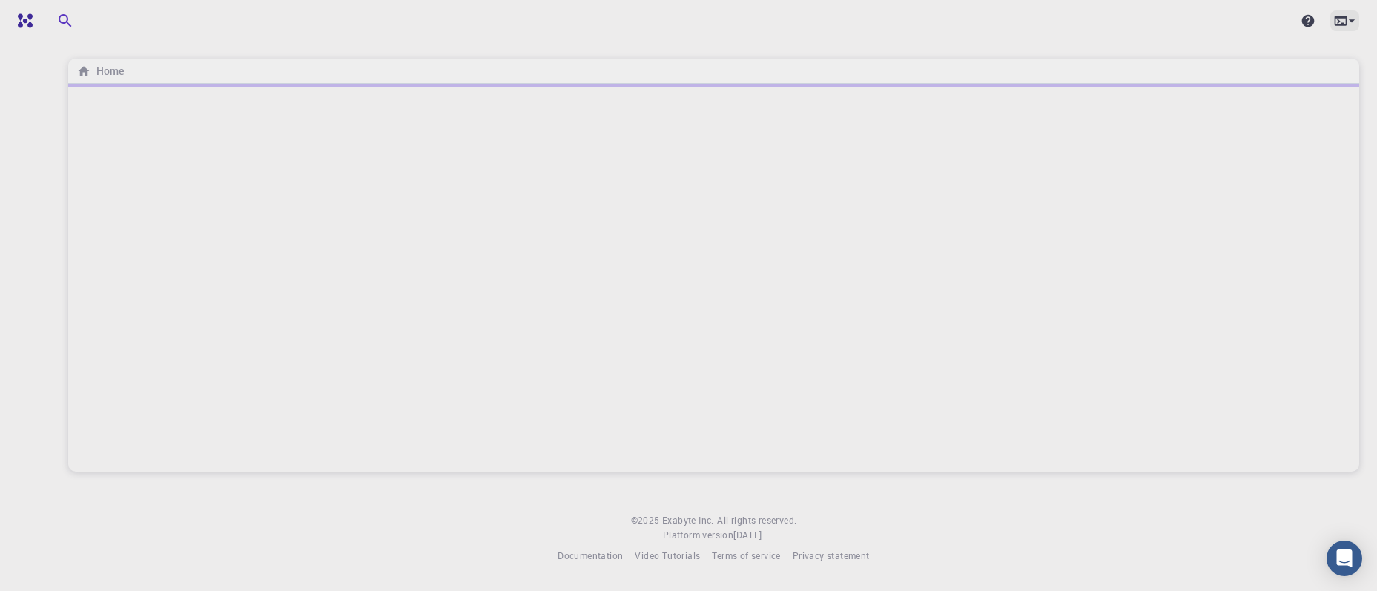
click at [1340, 19] on icon at bounding box center [1340, 20] width 15 height 15
click at [418, 42] on div at bounding box center [688, 295] width 1377 height 591
click at [27, 19] on img at bounding box center [28, 20] width 21 height 15
click at [171, 19] on icon "button" at bounding box center [173, 21] width 16 height 16
click at [243, 72] on h6 "Home" at bounding box center [249, 71] width 33 height 16
